Goal: Transaction & Acquisition: Purchase product/service

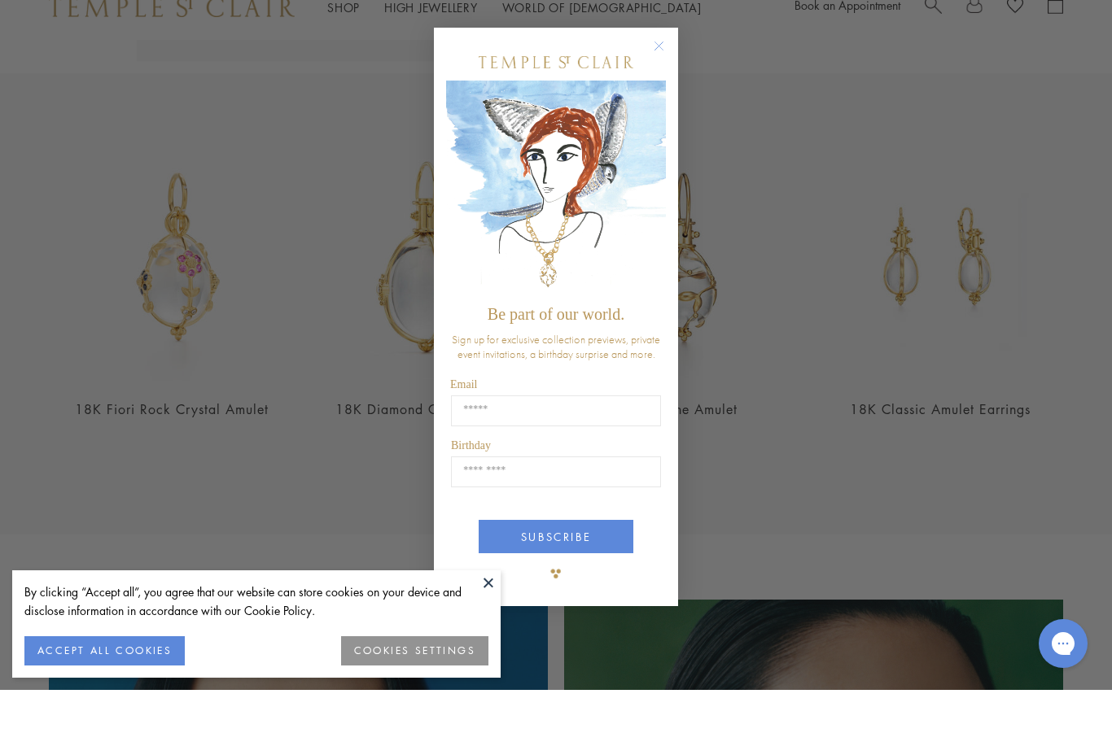
scroll to position [500, 0]
click at [663, 100] on button "Close dialog" at bounding box center [667, 110] width 20 height 20
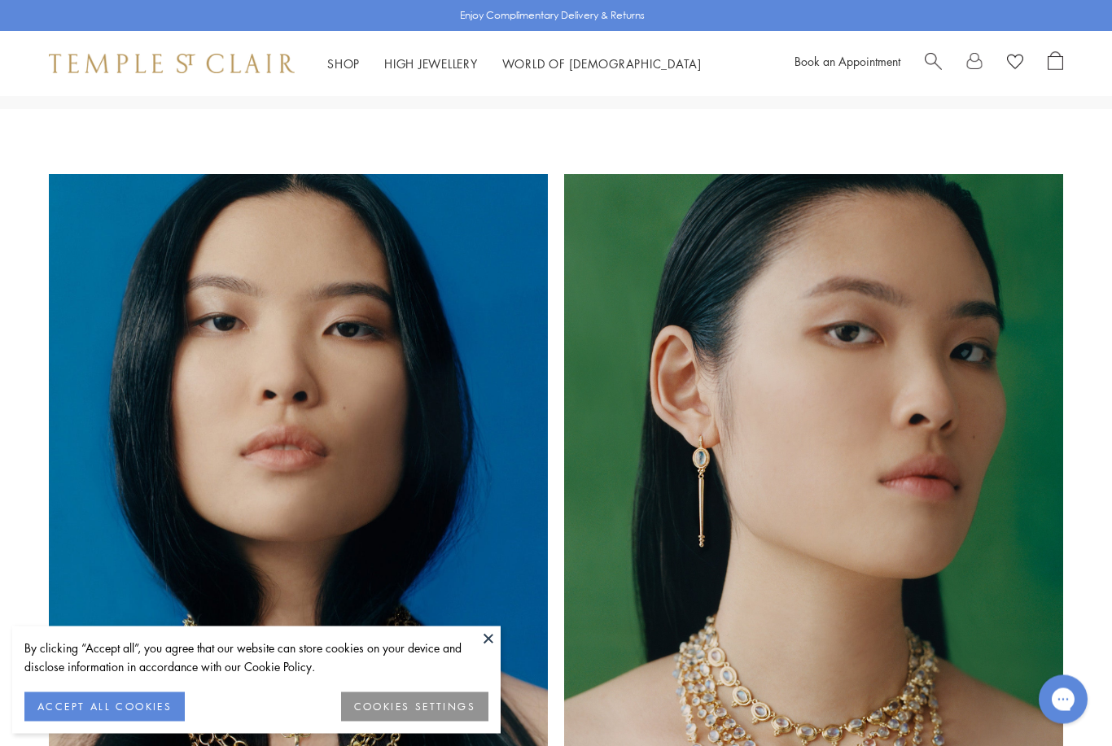
scroll to position [977, 0]
click at [490, 651] on button at bounding box center [488, 639] width 24 height 24
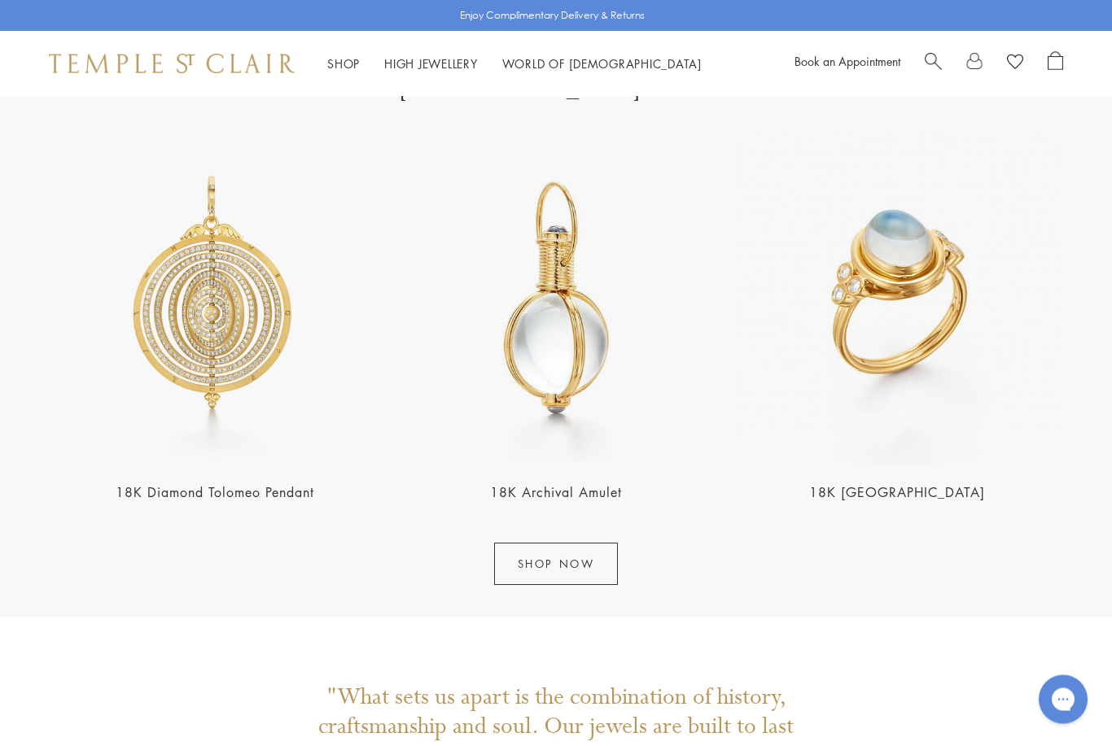
scroll to position [1859, 0]
click at [538, 578] on link "SHOP NOW" at bounding box center [556, 563] width 125 height 42
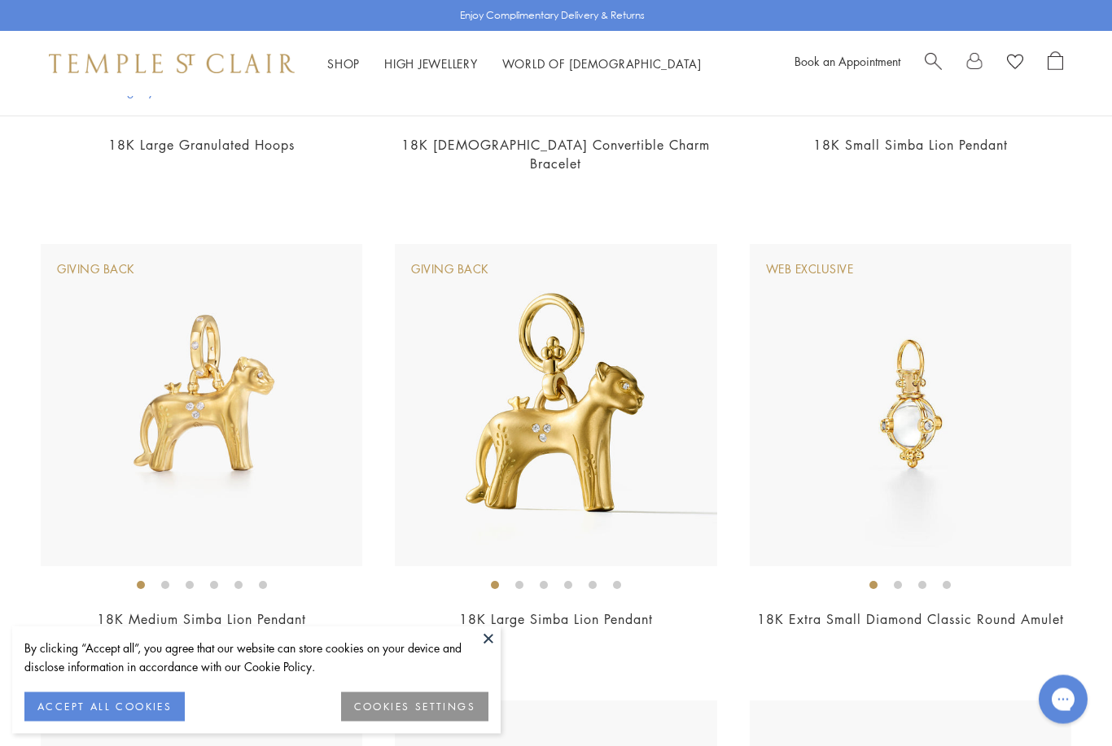
scroll to position [985, 0]
click at [137, 581] on li at bounding box center [141, 585] width 8 height 8
click at [127, 533] on img at bounding box center [201, 404] width 321 height 321
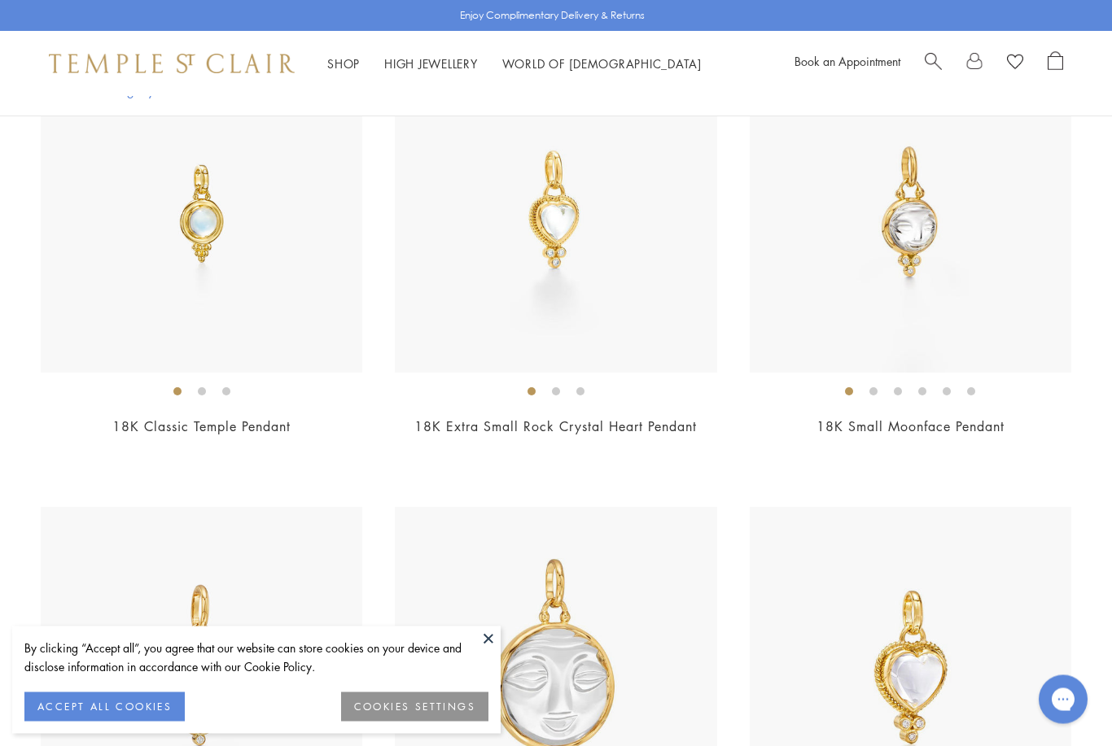
scroll to position [6651, 0]
click at [63, 722] on button "ACCEPT ALL COOKIES" at bounding box center [104, 707] width 160 height 29
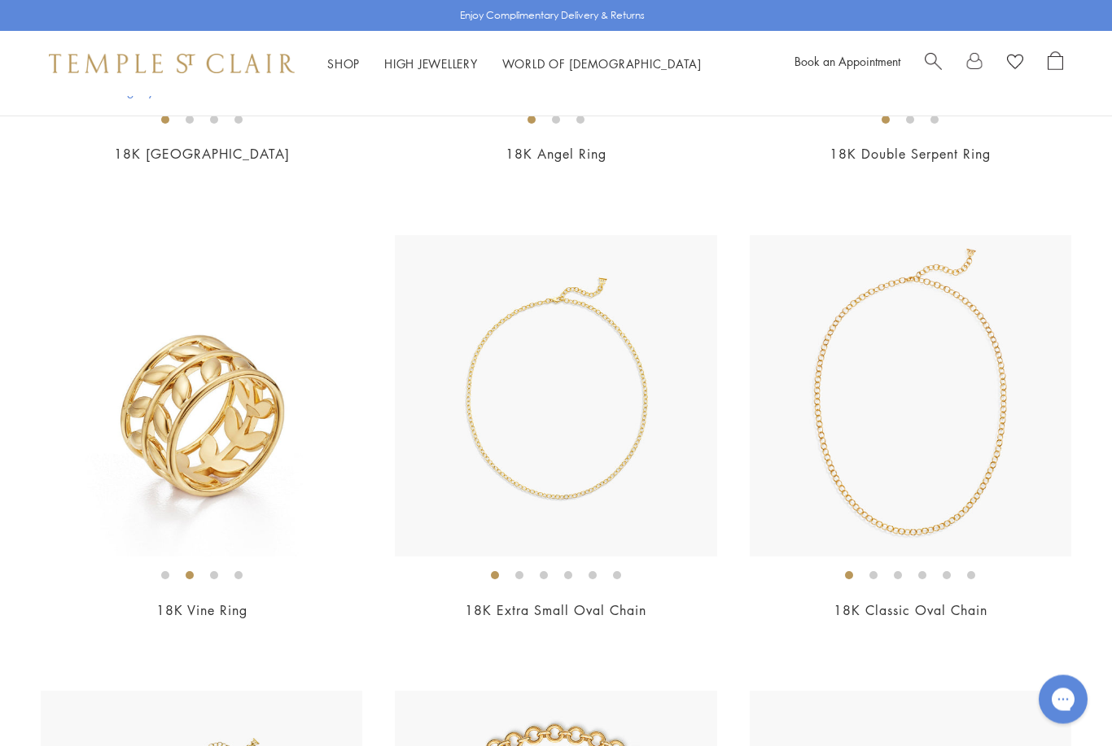
scroll to position [9670, 0]
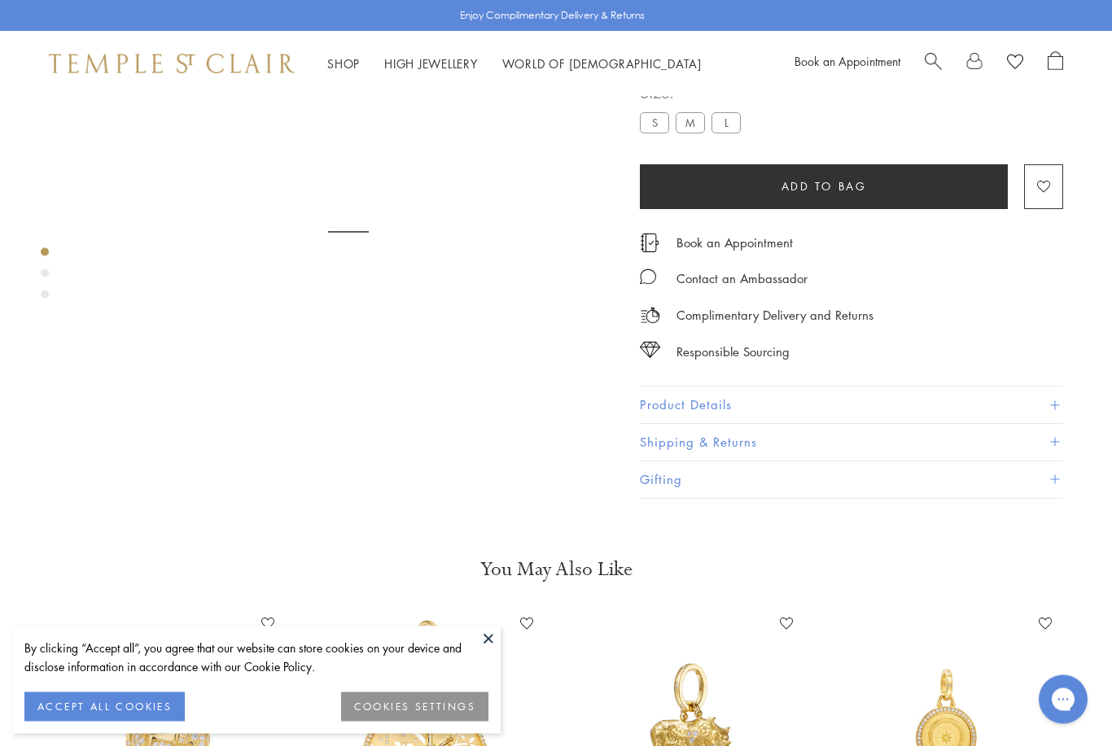
scroll to position [96, 0]
